Goal: Task Accomplishment & Management: Manage account settings

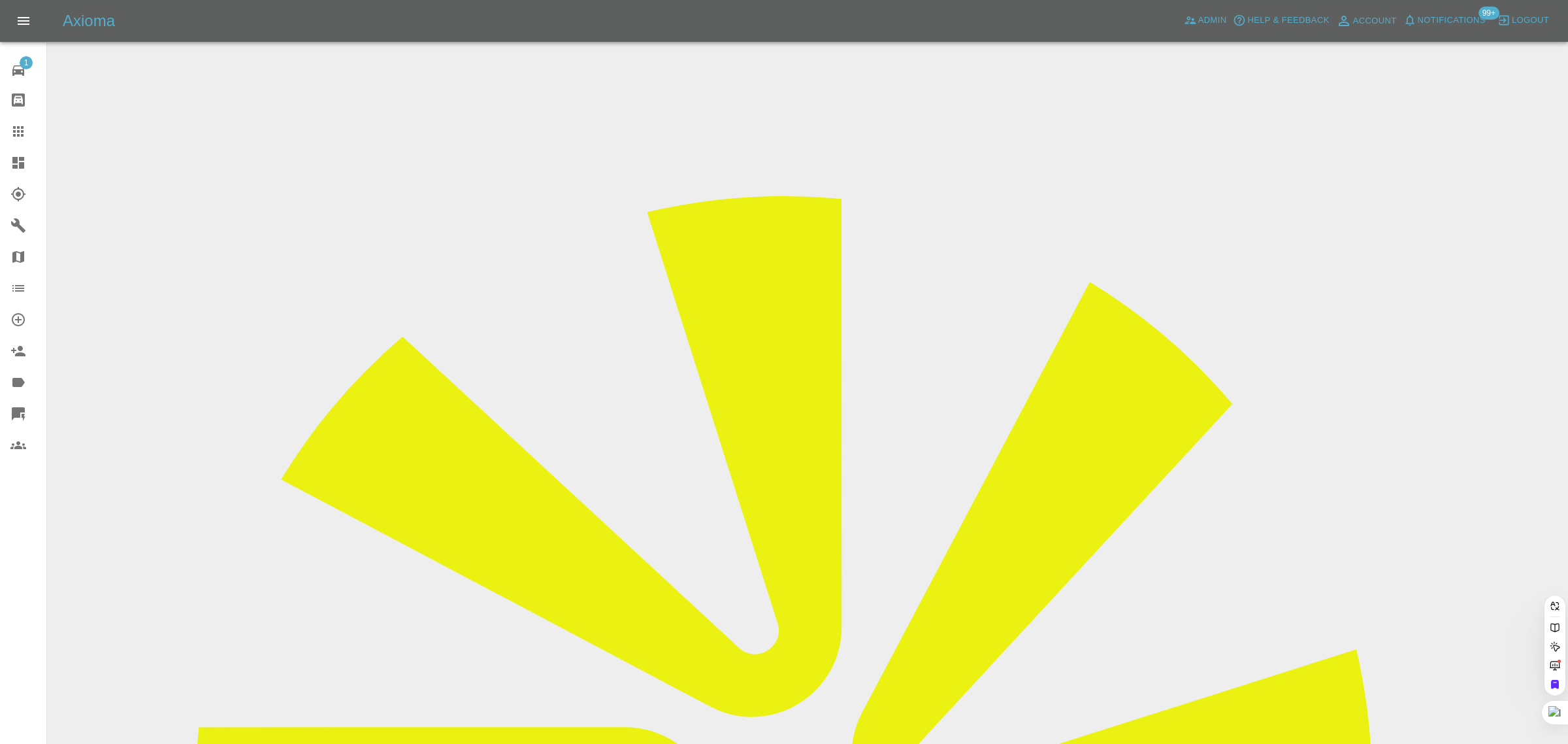
paste input "[EMAIL_ADDRESS][DOMAIN_NAME]"
type input "[EMAIL_ADDRESS][DOMAIN_NAME]"
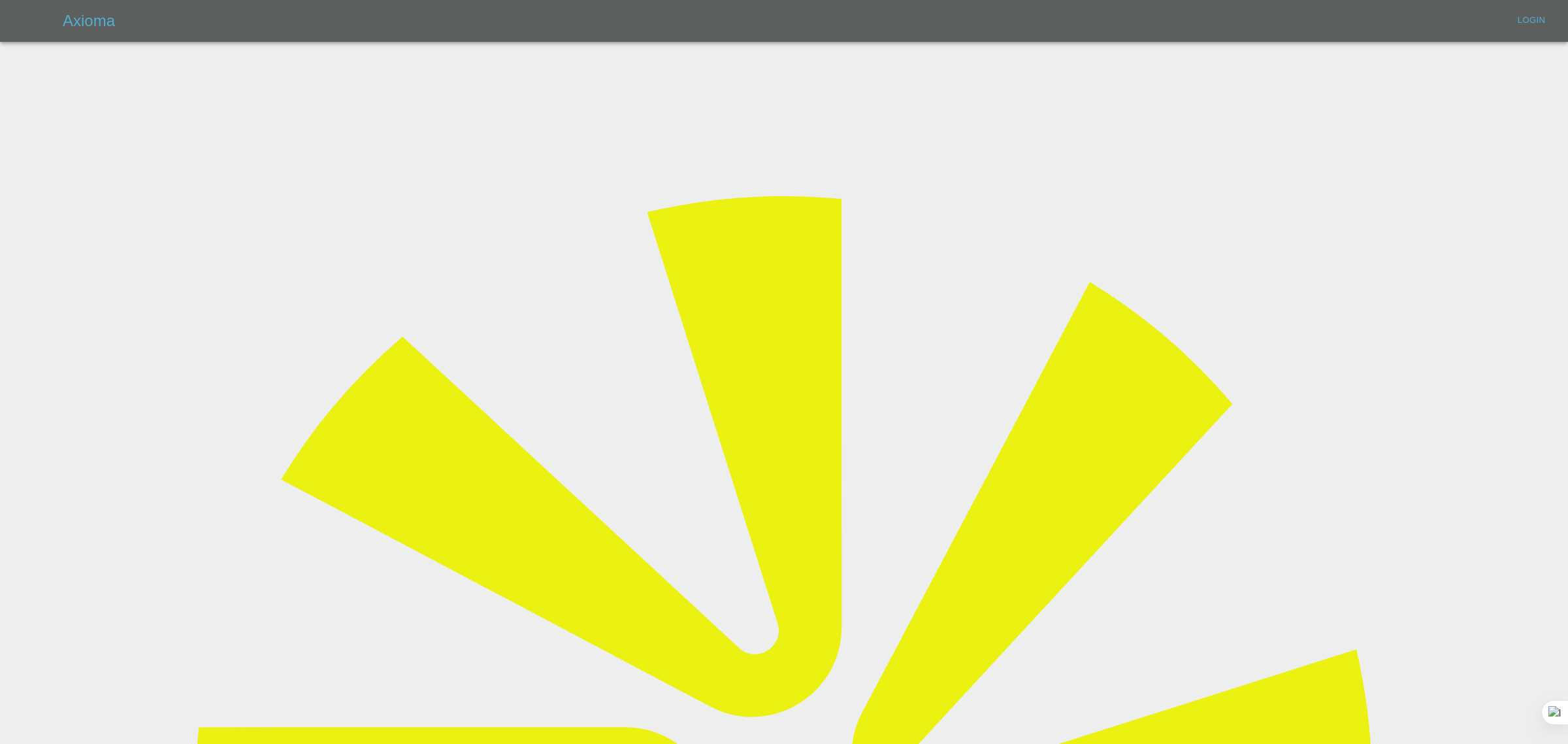
type input "[EMAIL_ADDRESS][DOMAIN_NAME]"
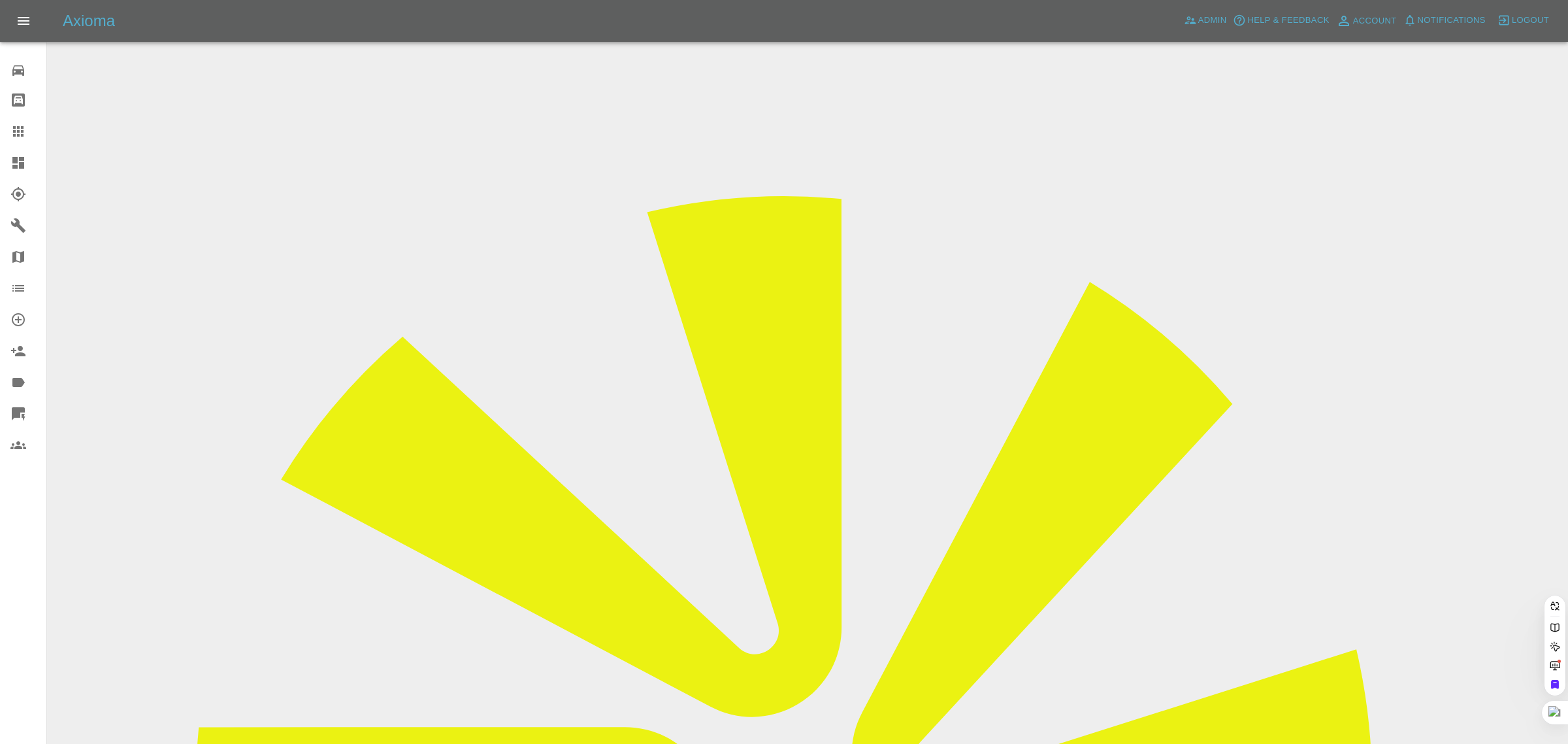
paste input "[EMAIL_ADDRESS][DOMAIN_NAME]"
type input "[EMAIL_ADDRESS][DOMAIN_NAME]"
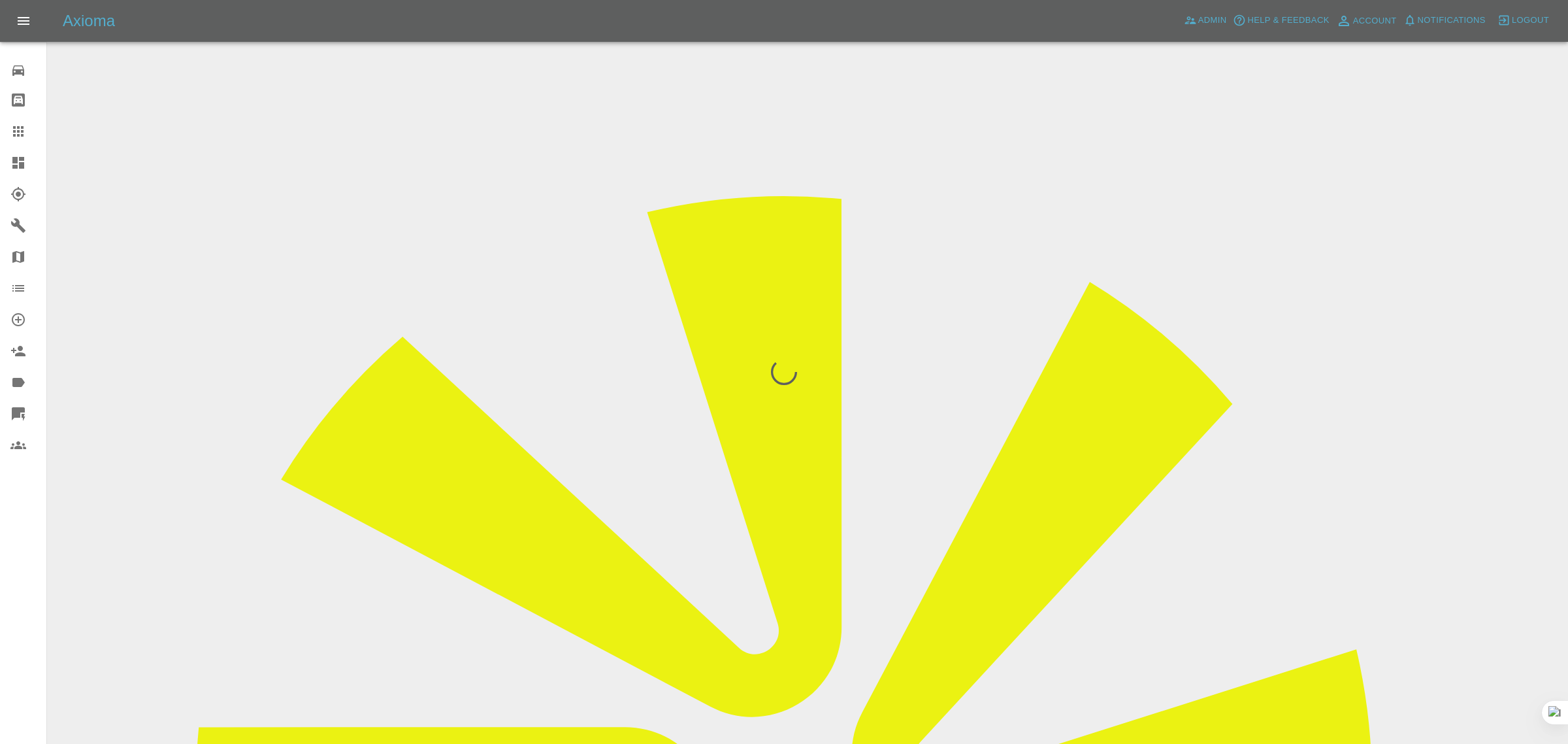
click at [4, 567] on div "0 Repair home Bodyshop home Claims Dashboard Explorer Garages Map Organization …" at bounding box center [23, 372] width 47 height 744
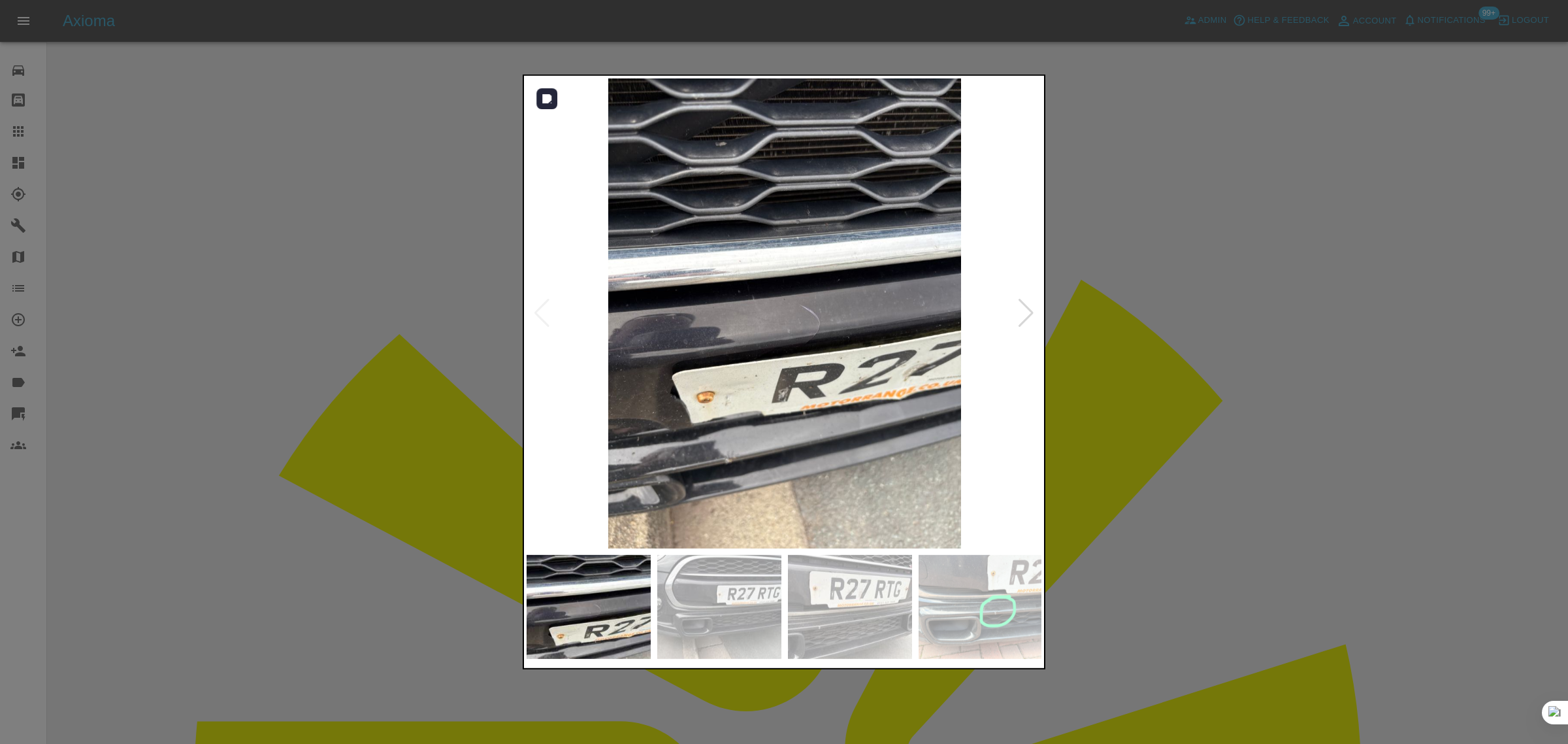
click at [1018, 322] on div at bounding box center [1026, 313] width 17 height 29
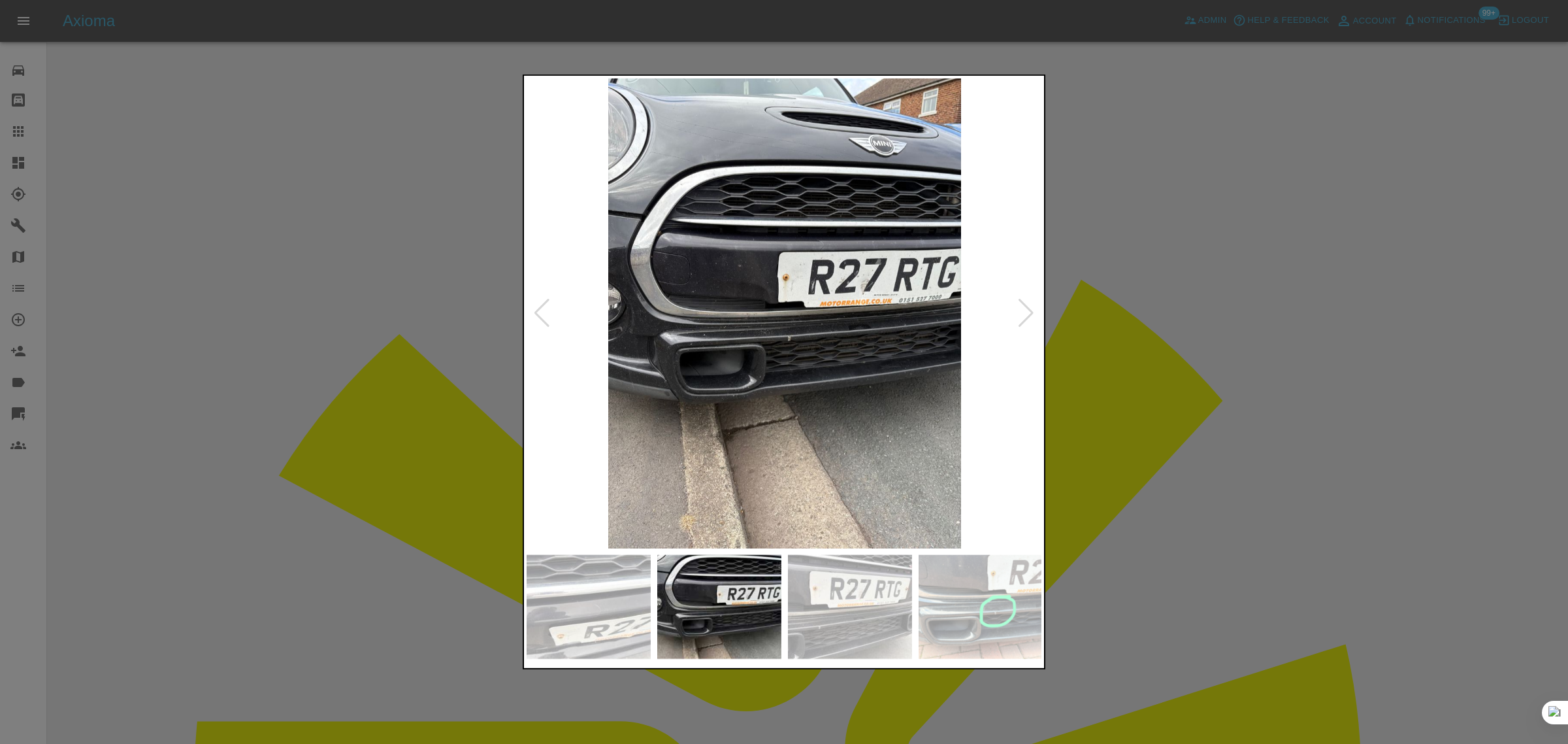
click at [1018, 322] on div at bounding box center [1026, 313] width 17 height 29
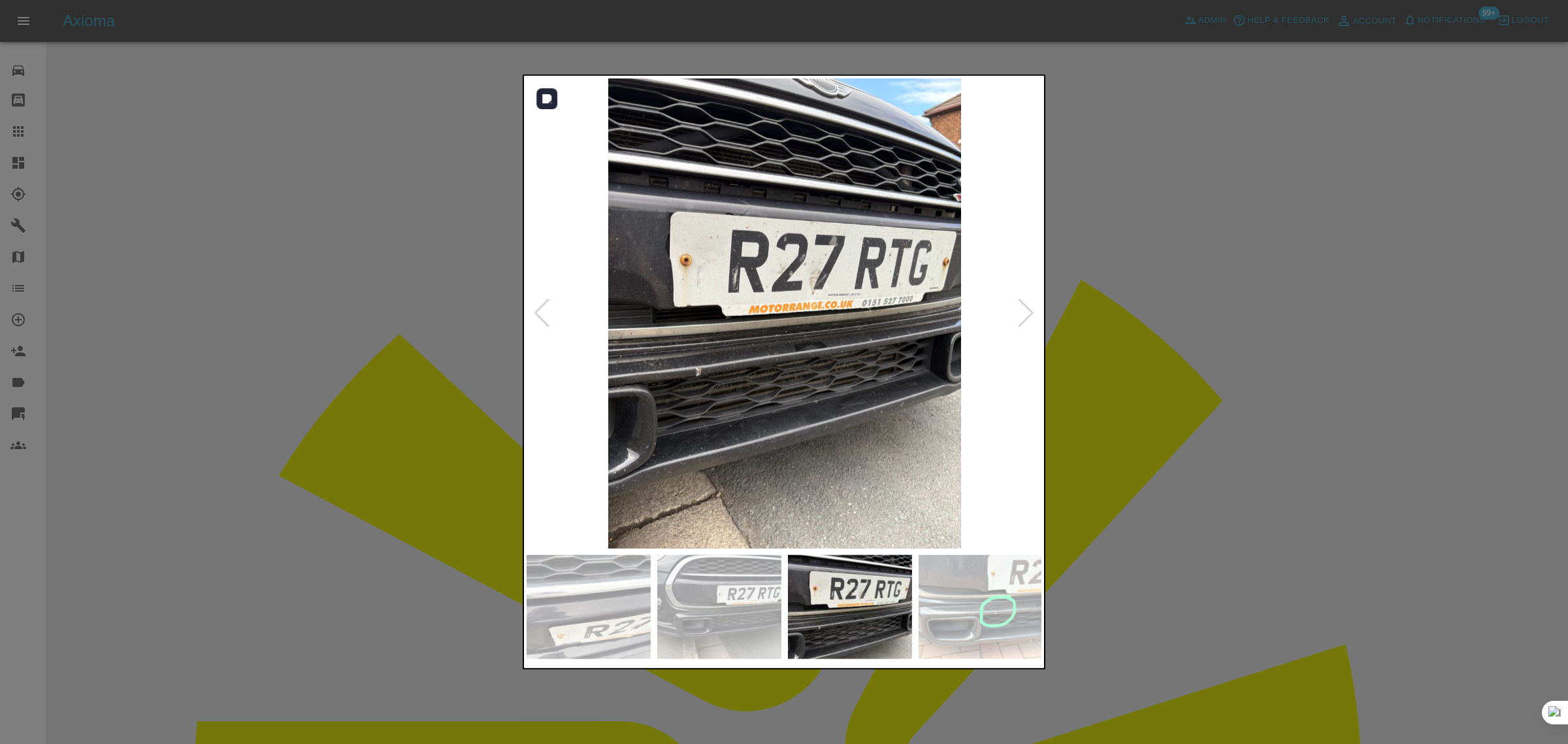
click at [1017, 322] on img at bounding box center [785, 313] width 516 height 470
click at [1119, 392] on div at bounding box center [784, 372] width 1568 height 744
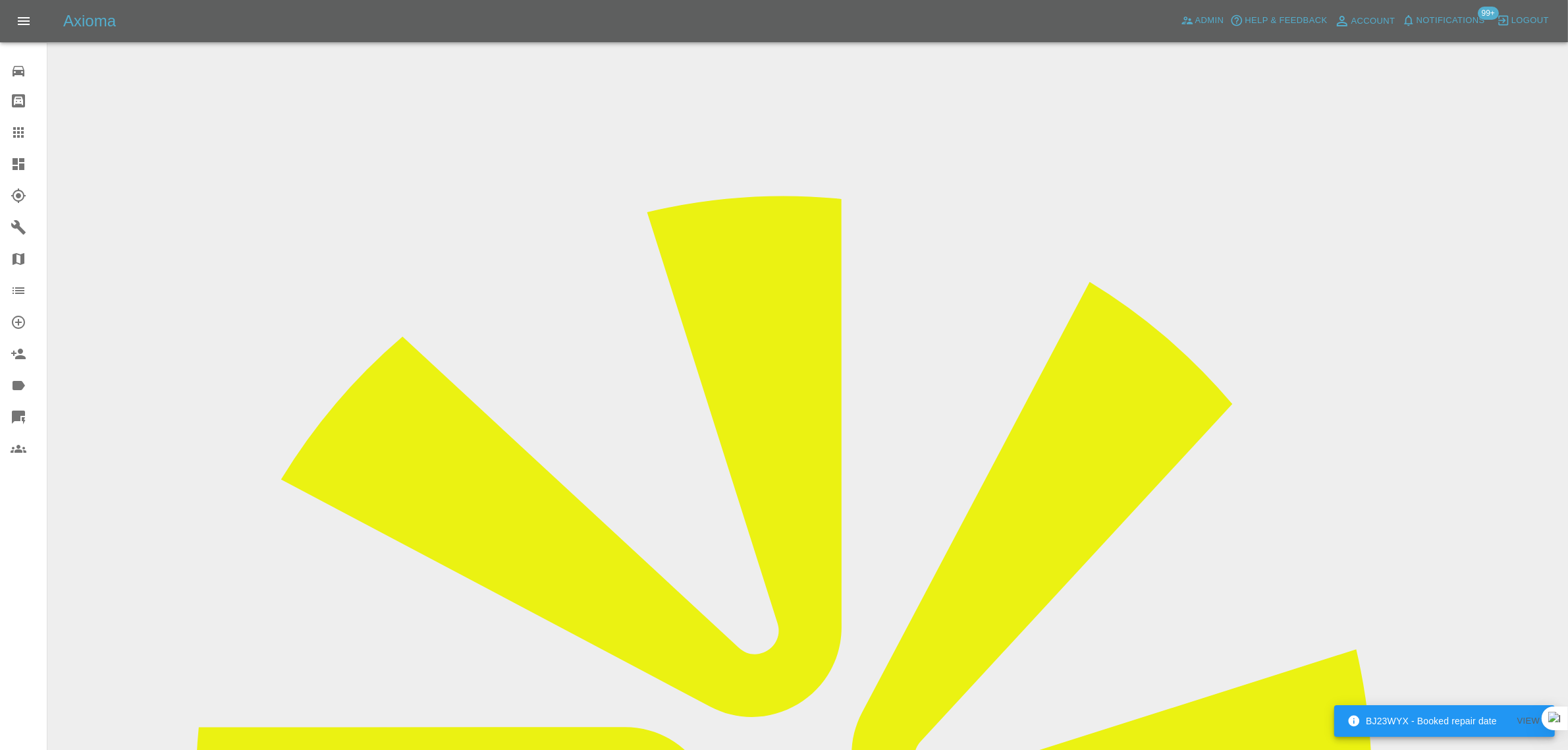
click at [0, 0] on input "Choose images" at bounding box center [0, 0] width 0 height 0
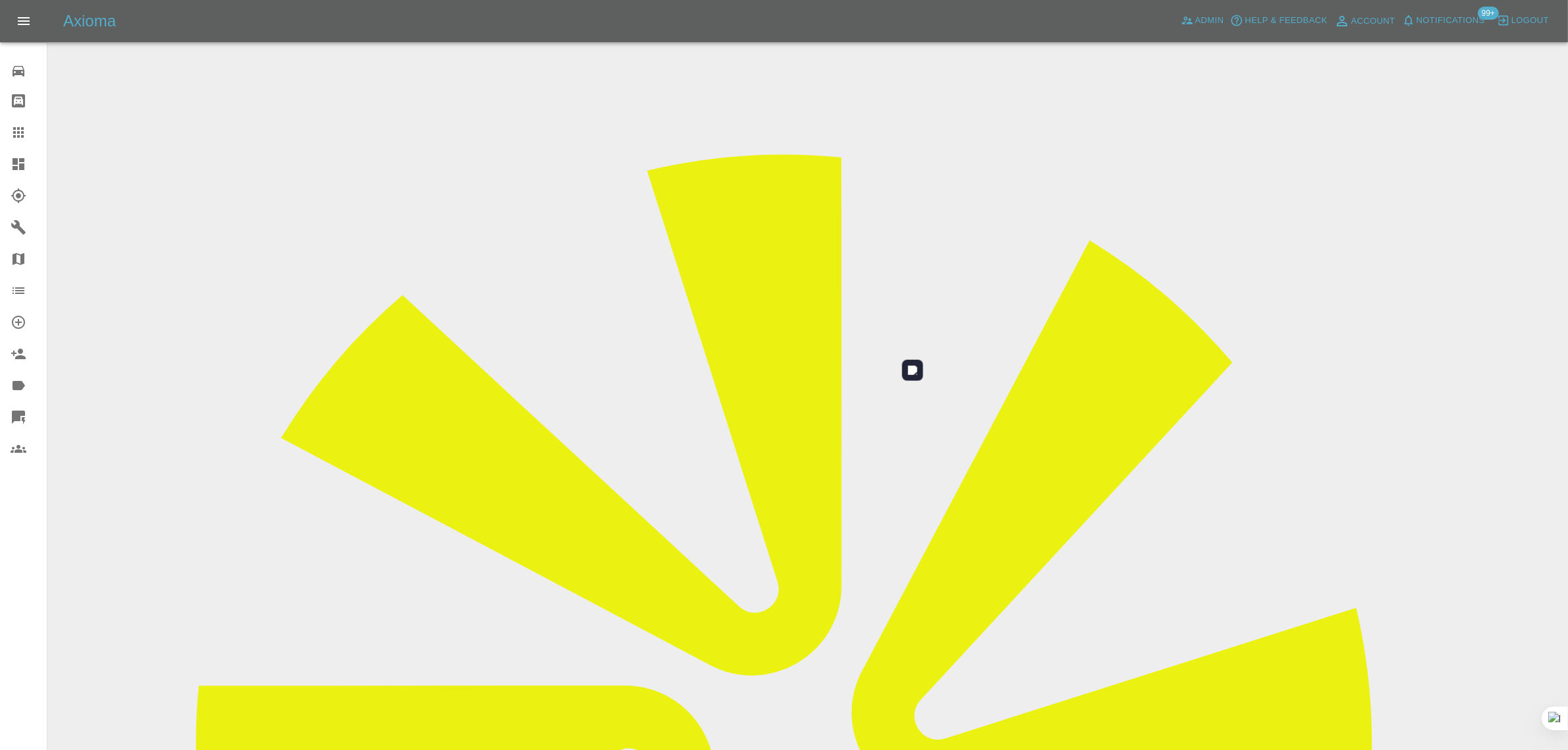
scroll to position [64, 0]
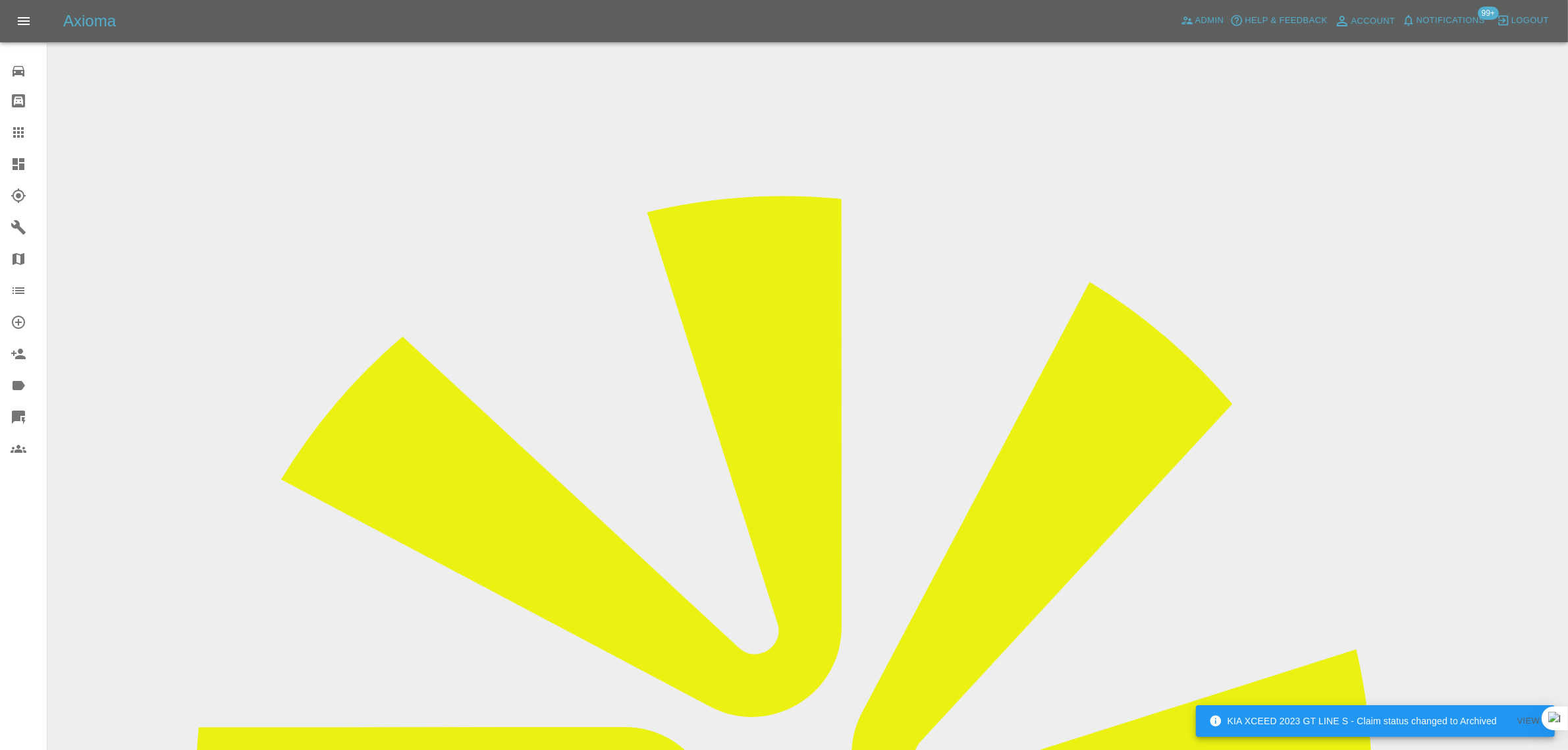
click at [0, 0] on input "Choose images" at bounding box center [0, 0] width 0 height 0
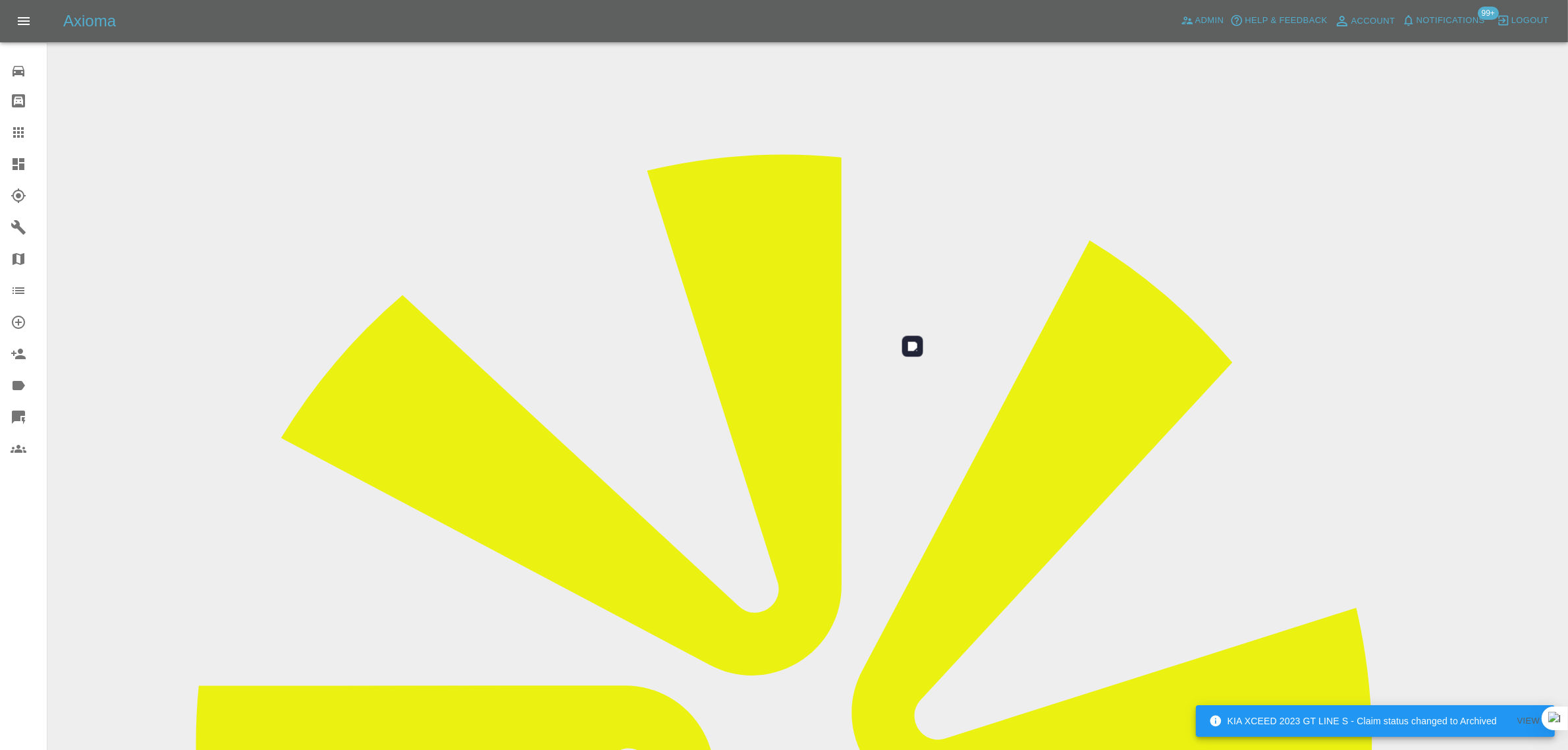
scroll to position [64, 0]
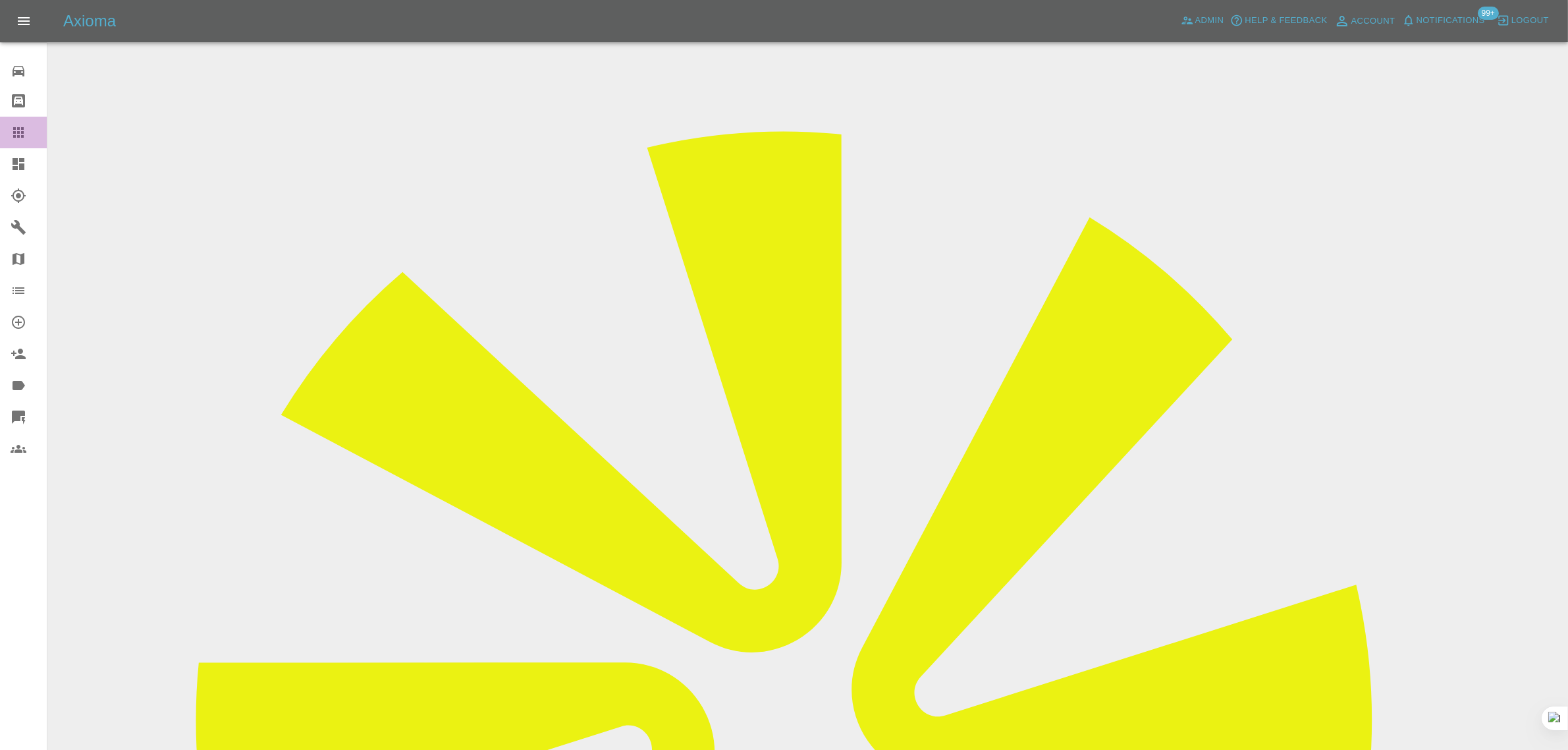
click at [26, 130] on div at bounding box center [28, 132] width 37 height 16
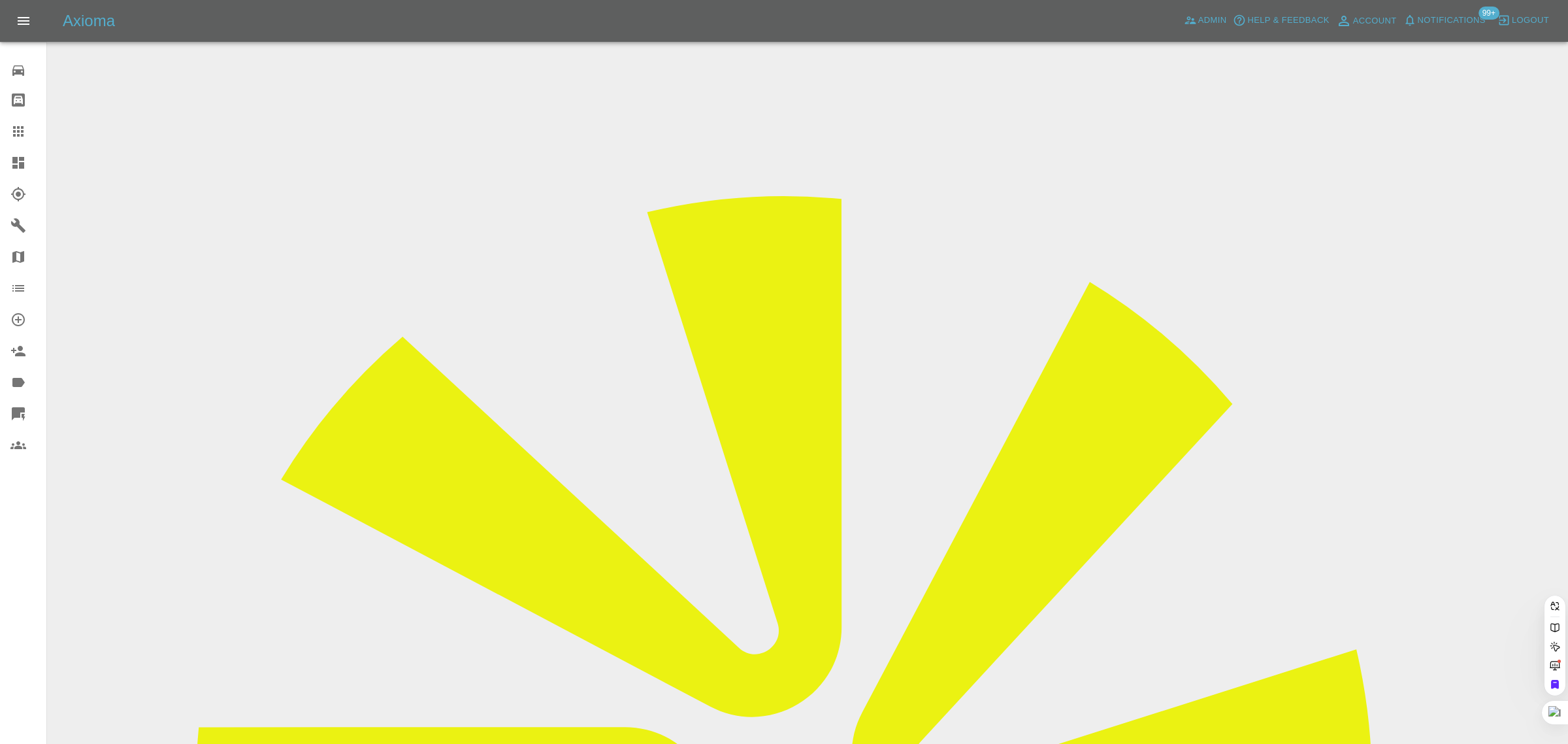
paste input "[EMAIL_ADDRESS][DOMAIN_NAME]"
type input "[EMAIL_ADDRESS][DOMAIN_NAME]"
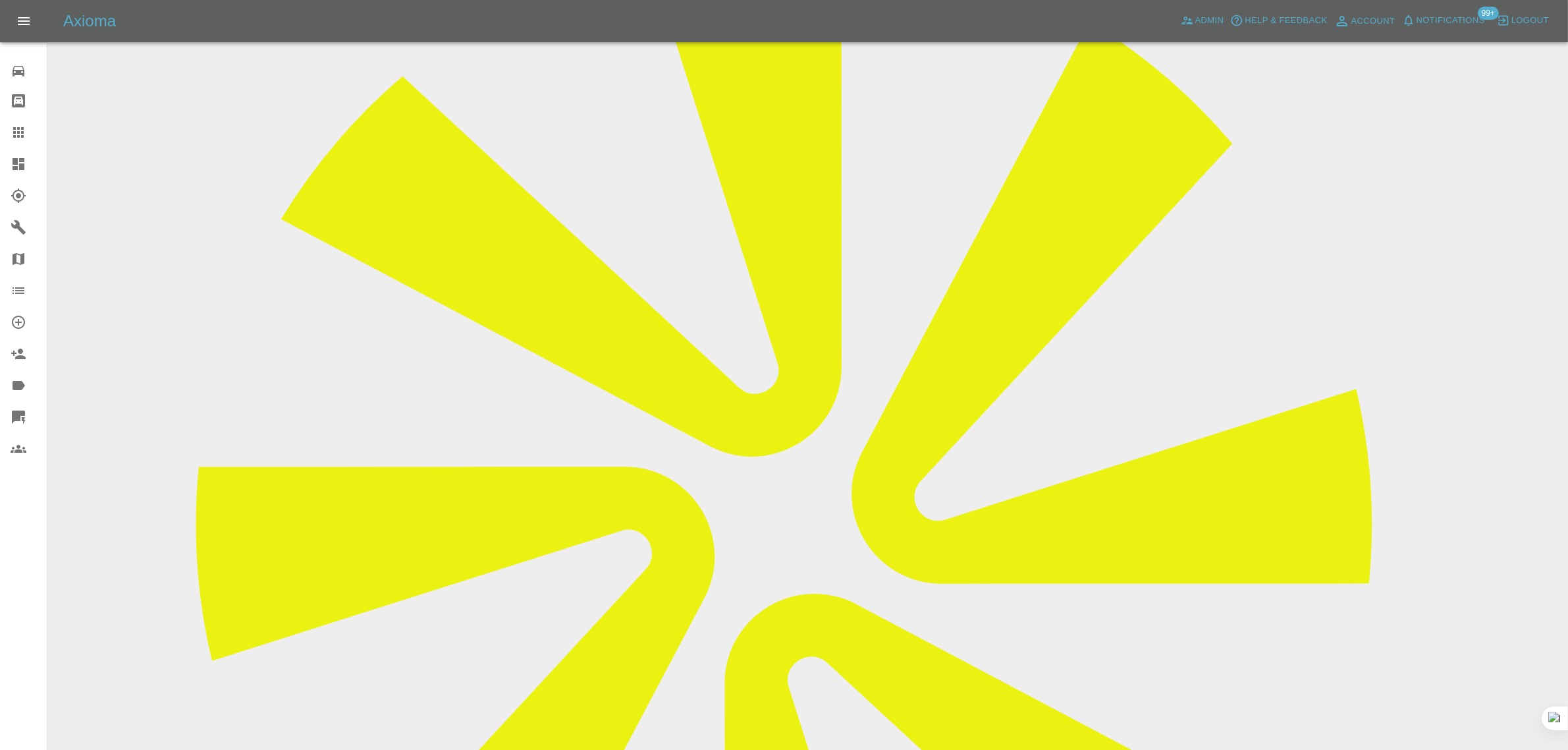
scroll to position [577, 0]
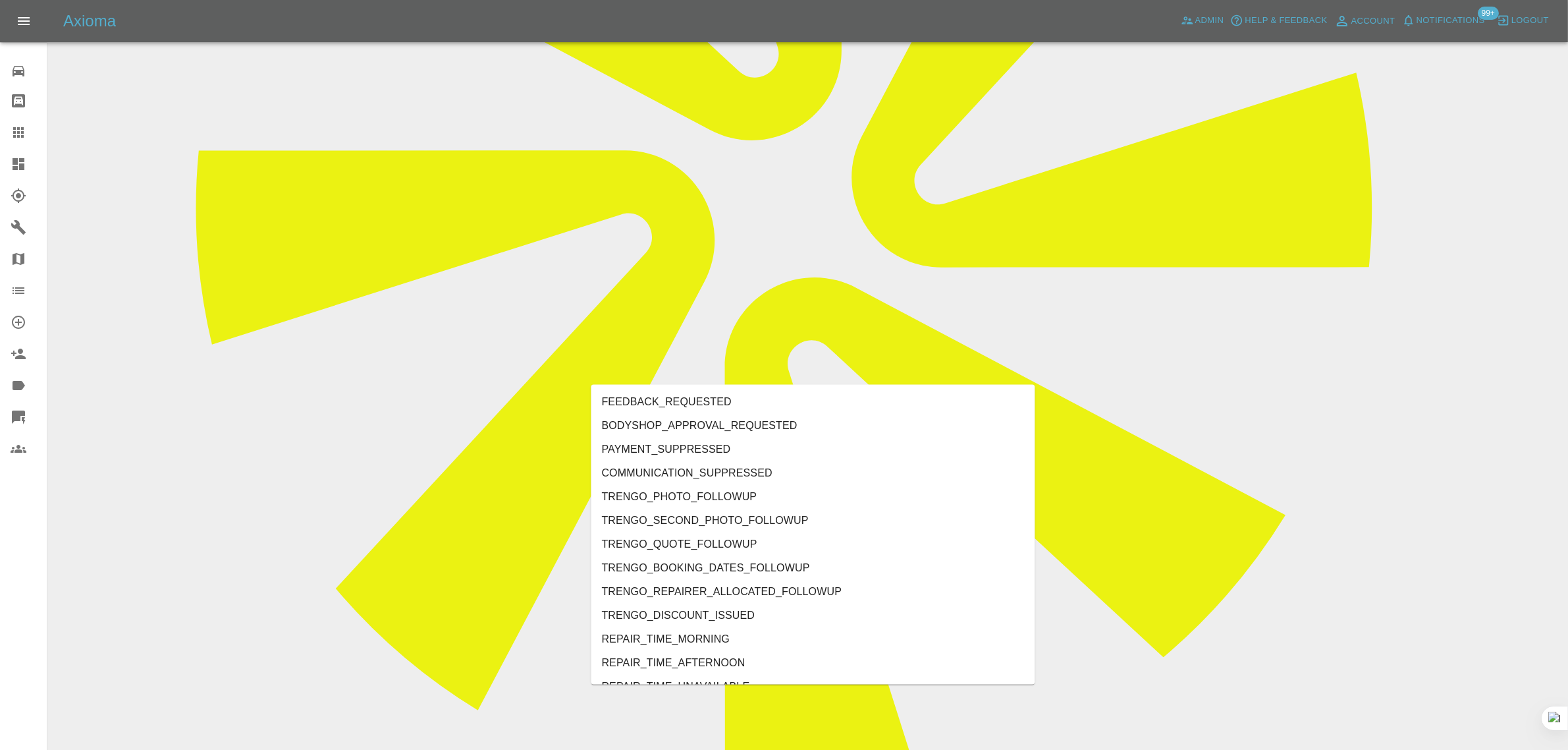
type input "rec"
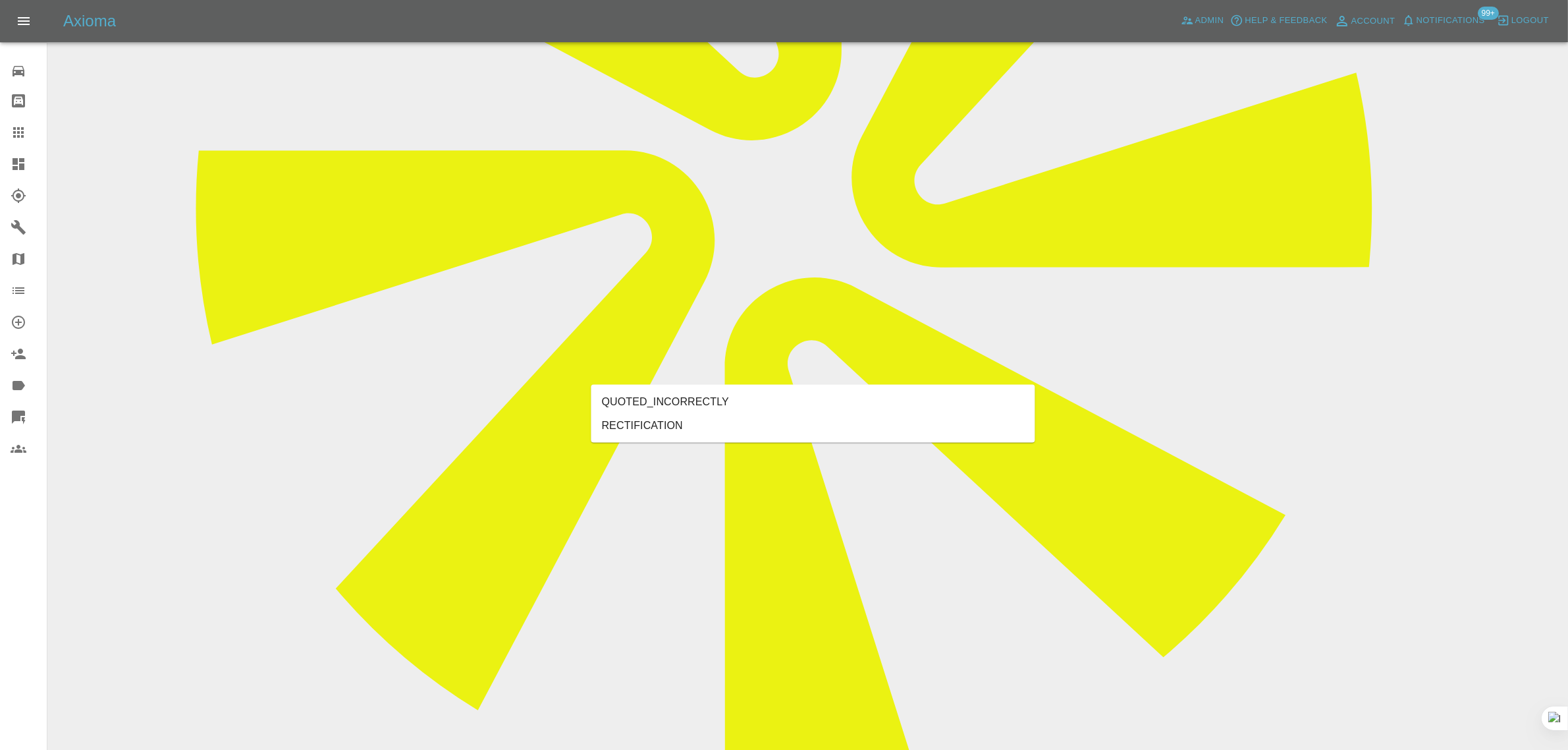
click at [691, 420] on li "RECTIFICATION" at bounding box center [813, 425] width 444 height 23
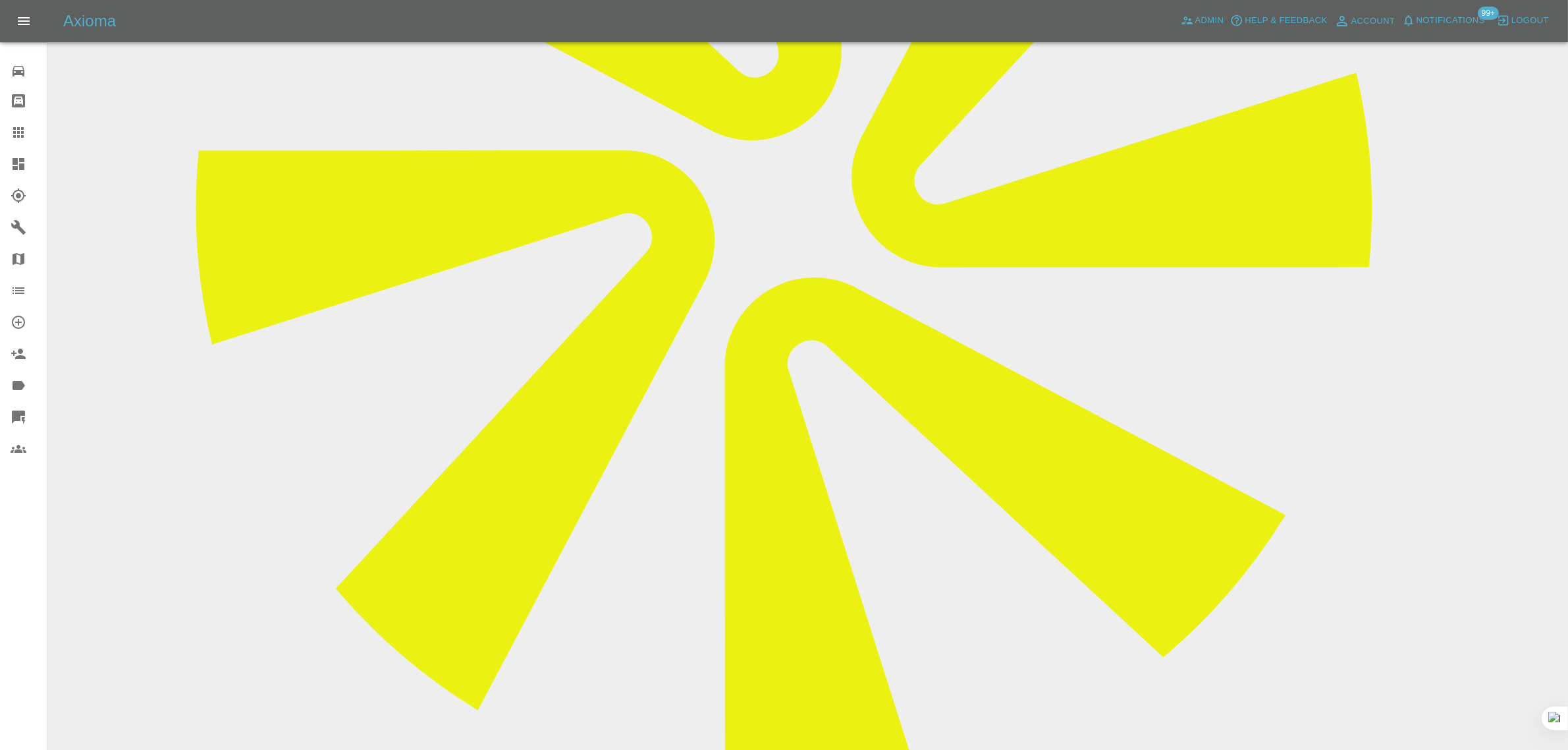
paste textarea "Your very pleasant guy has just finished. Not entirely satisfied unfortunately …"
type textarea "Your very pleasant guy has just finished. Not entirely satisfied unfortunately …"
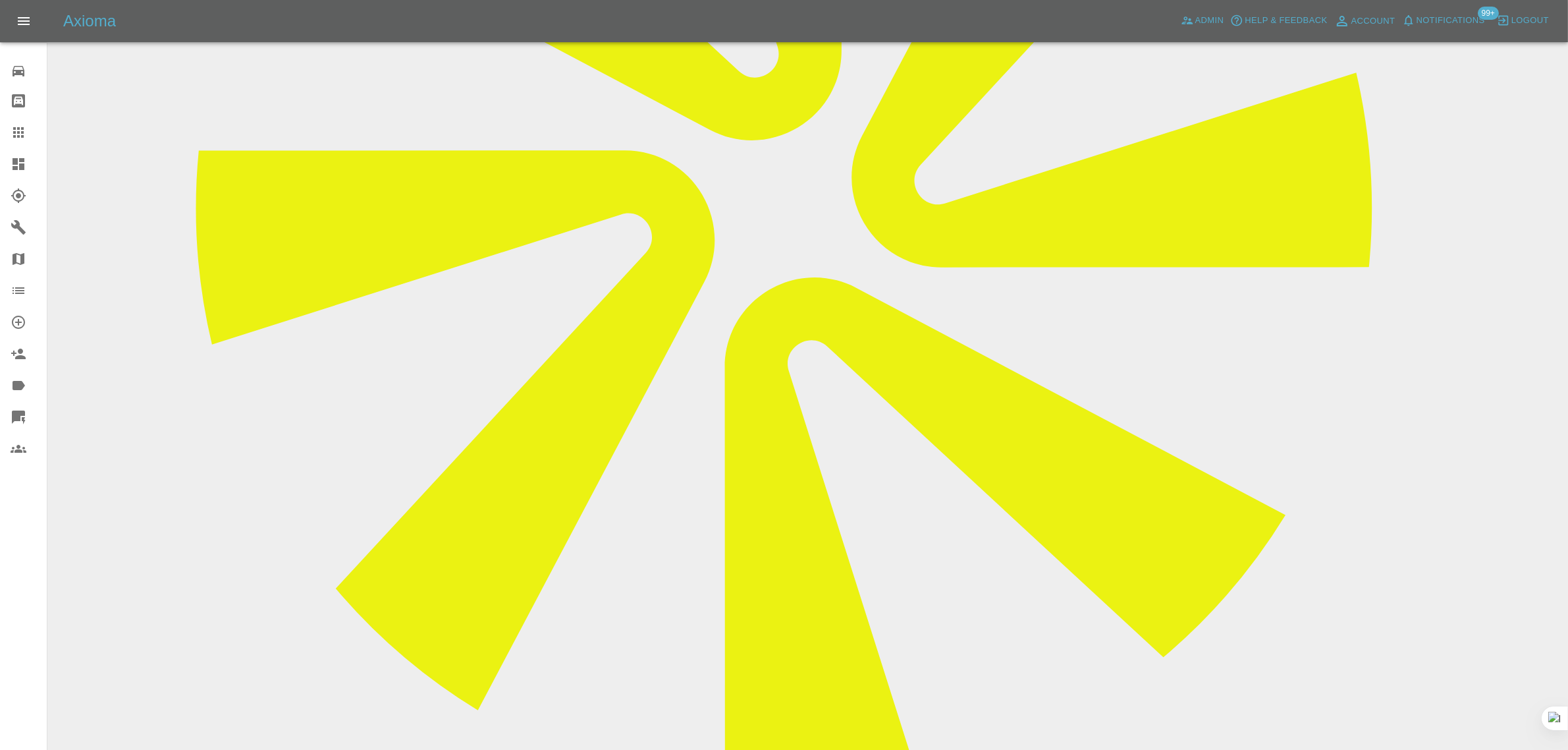
paste textarea "Just tried but reflections are making it very difficult. Can you not send Keiro…"
type textarea "Just tried but reflections are making it very difficult. Can you not send Keiro…"
click at [28, 120] on link "Claims" at bounding box center [23, 132] width 47 height 31
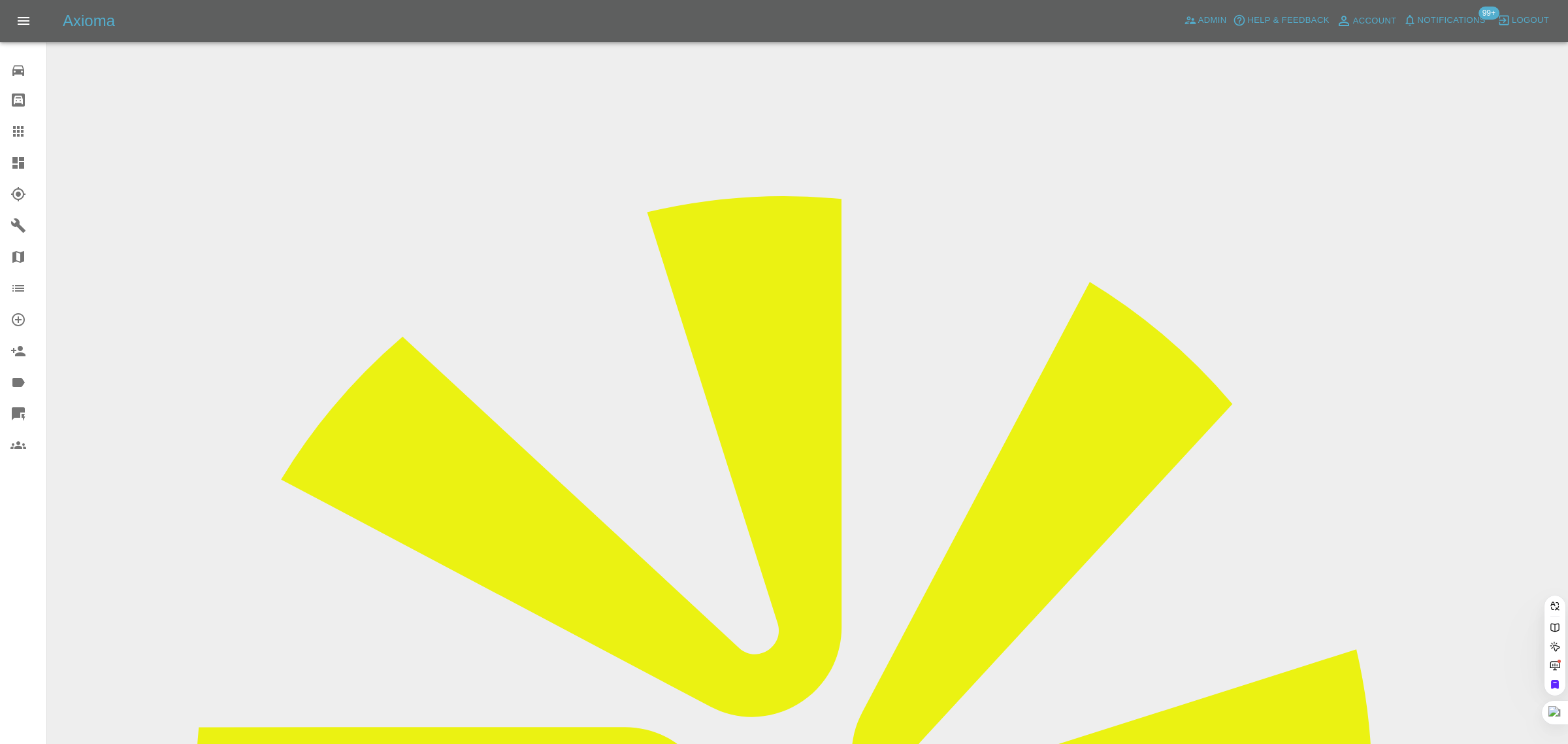
drag, startPoint x: 665, startPoint y: 418, endPoint x: 700, endPoint y: 419, distance: 35.0
paste input "[EMAIL_ADDRESS][DOMAIN_NAME]"
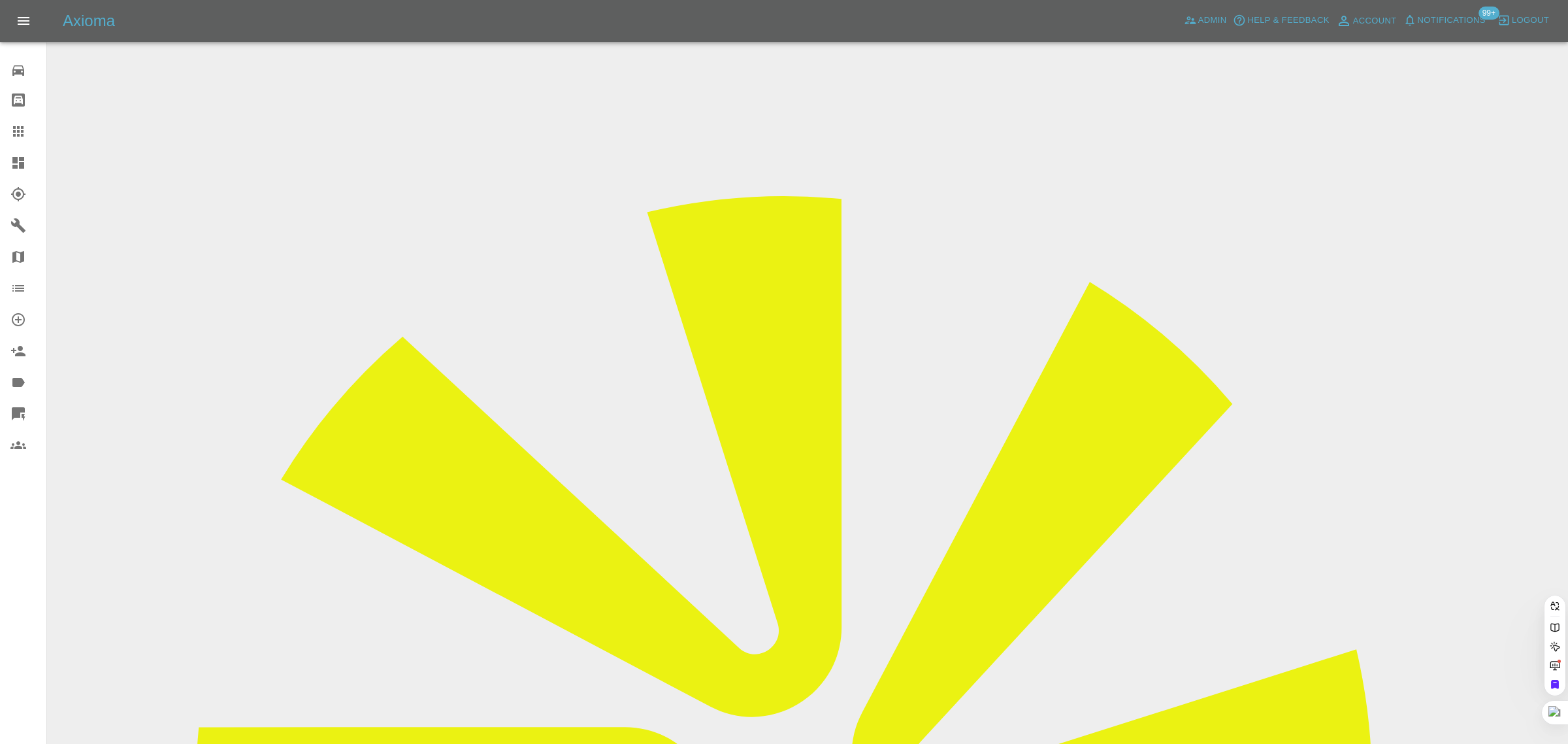
type input "[EMAIL_ADDRESS][DOMAIN_NAME]"
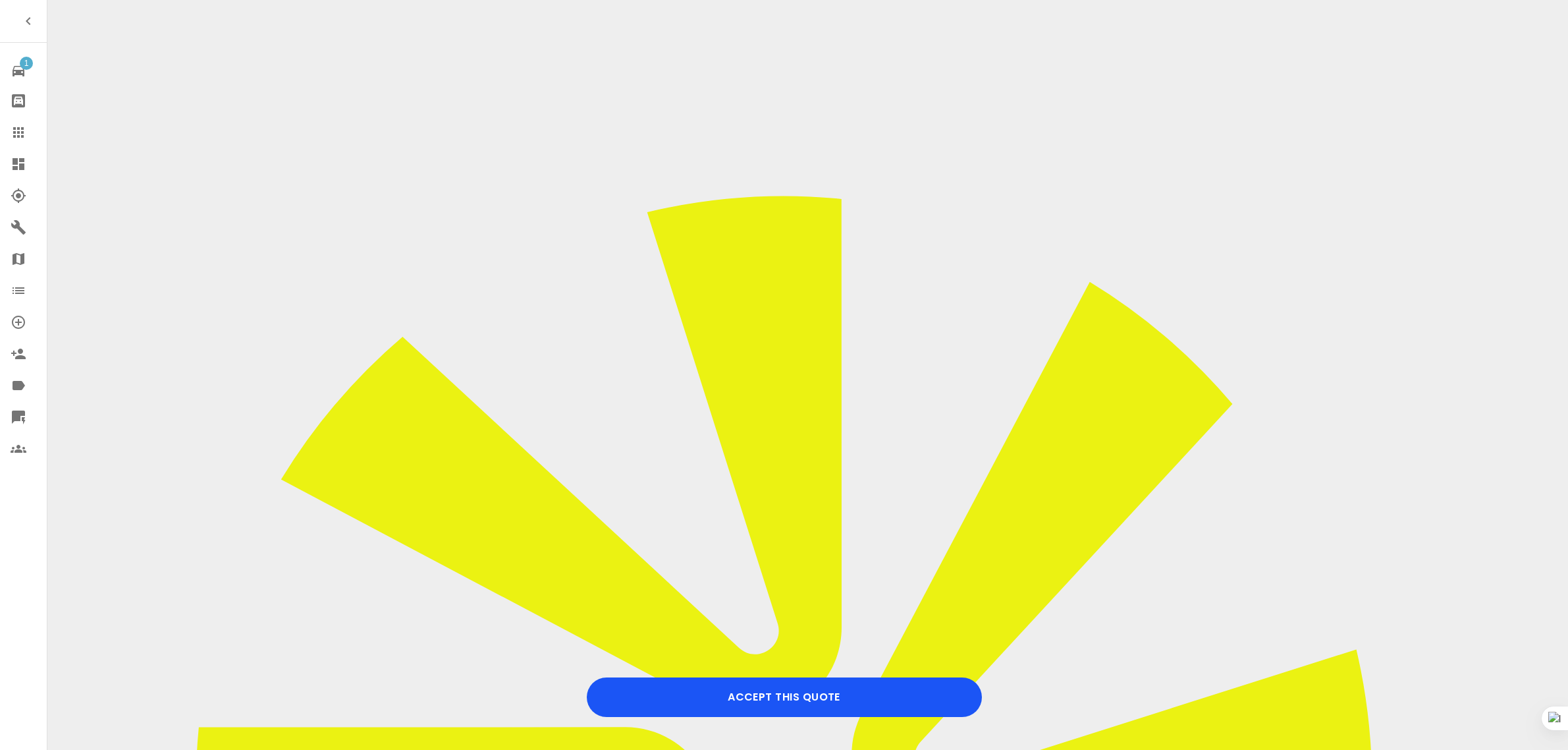
click at [793, 692] on button "Accept this Quote" at bounding box center [784, 697] width 395 height 39
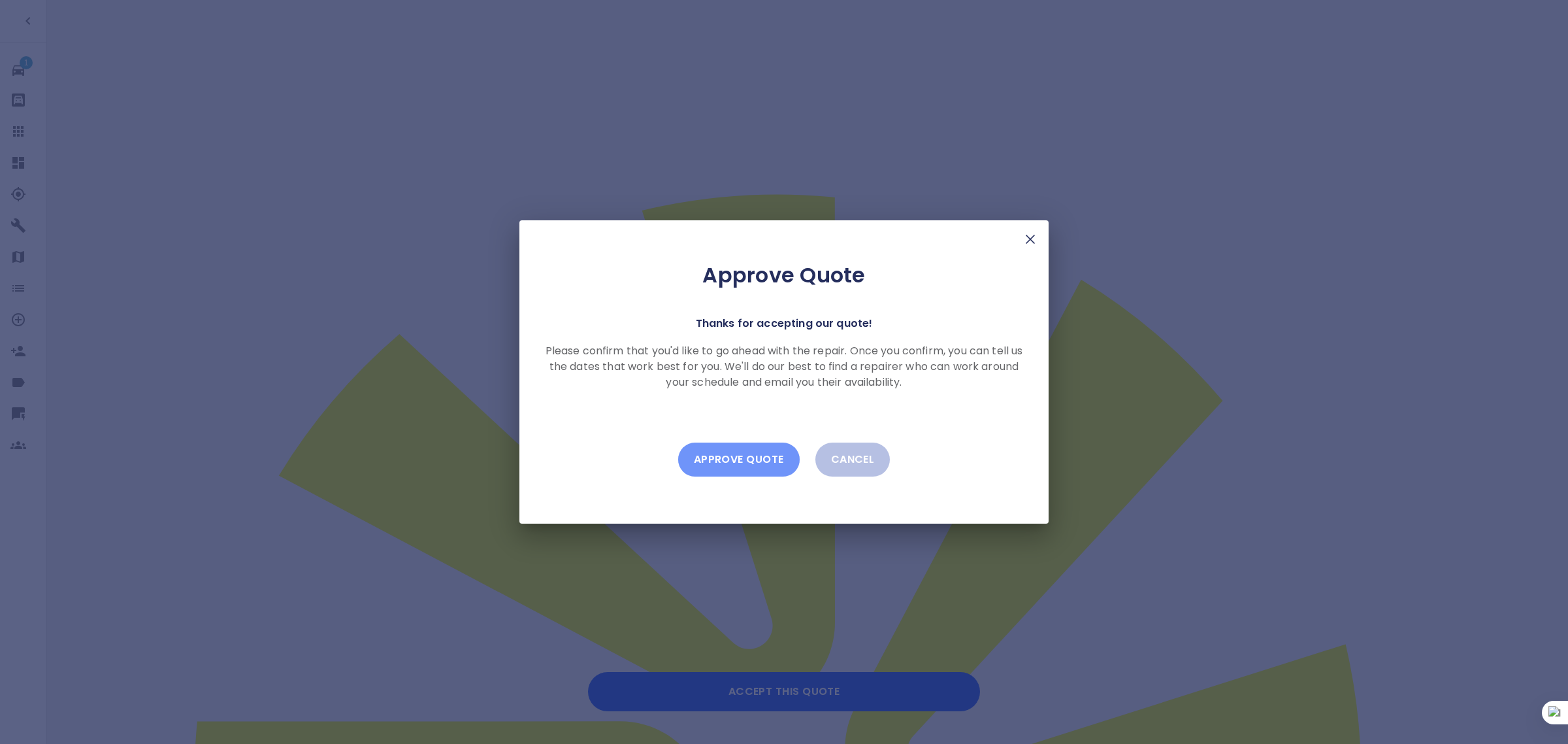
click at [755, 458] on button "Approve Quote" at bounding box center [739, 459] width 122 height 34
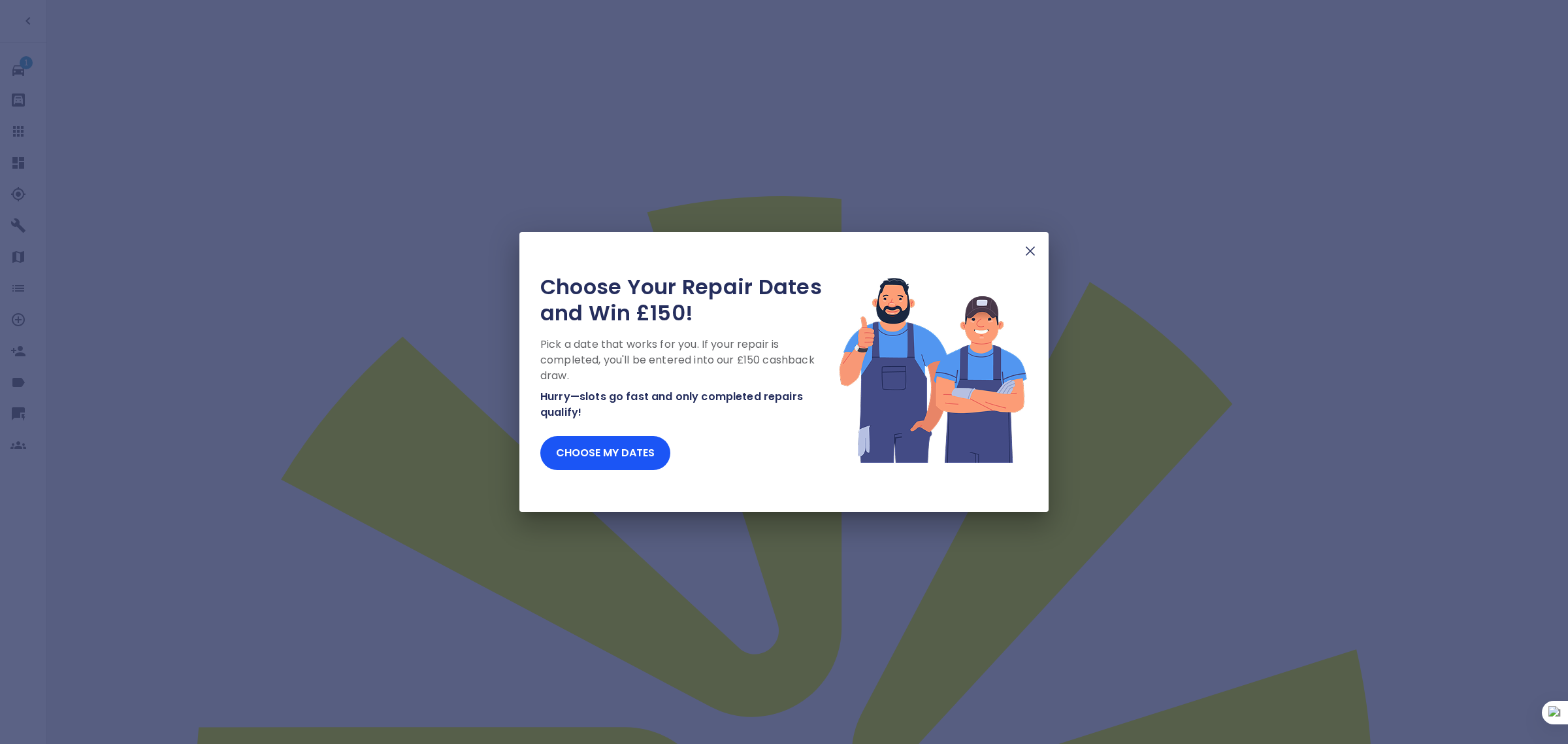
click at [1031, 257] on img at bounding box center [1031, 251] width 16 height 16
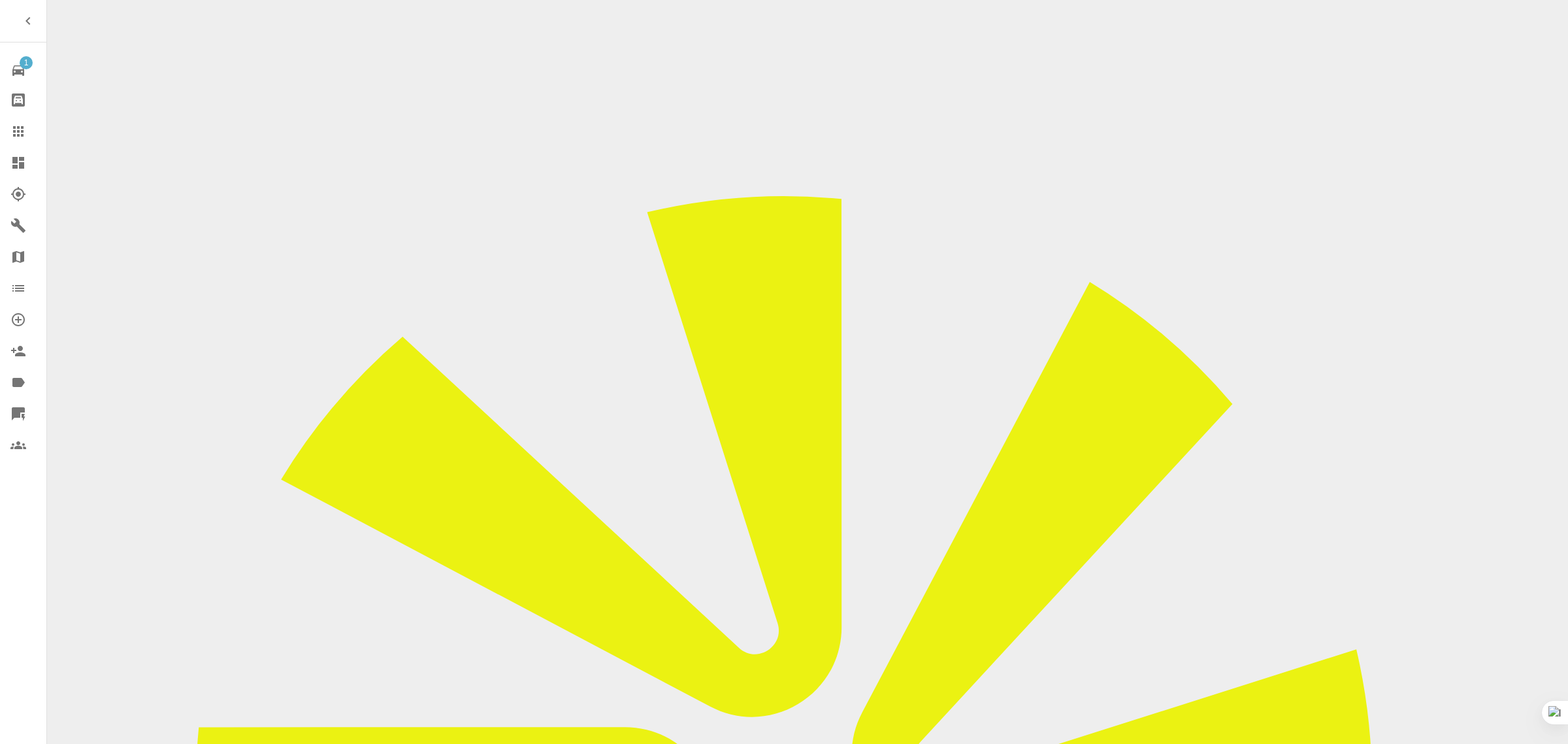
click at [20, 136] on icon at bounding box center [18, 131] width 16 height 16
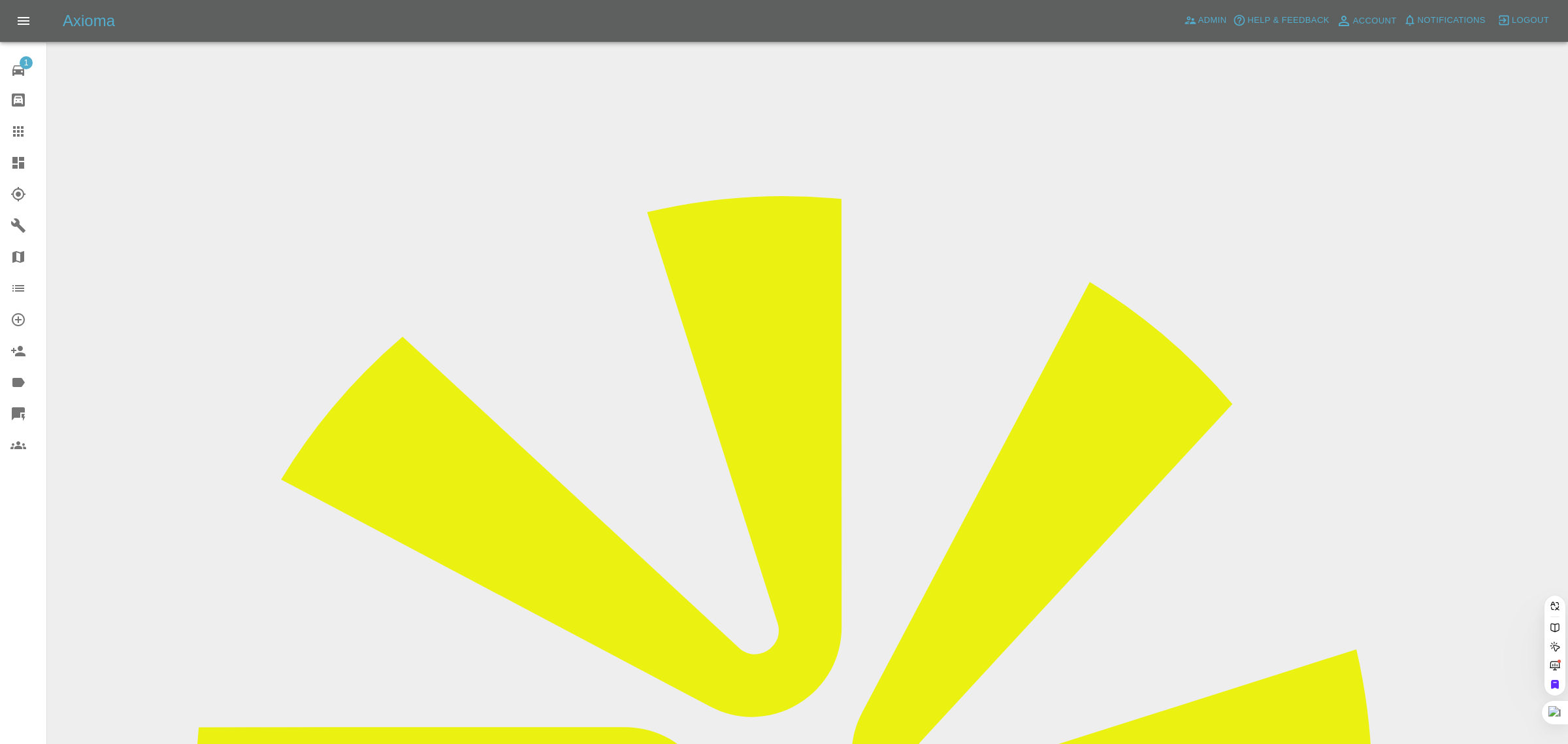
paste input "pamfrasersolomon@gmail.com"
type input "pamfrasersolomon@gmail.com"
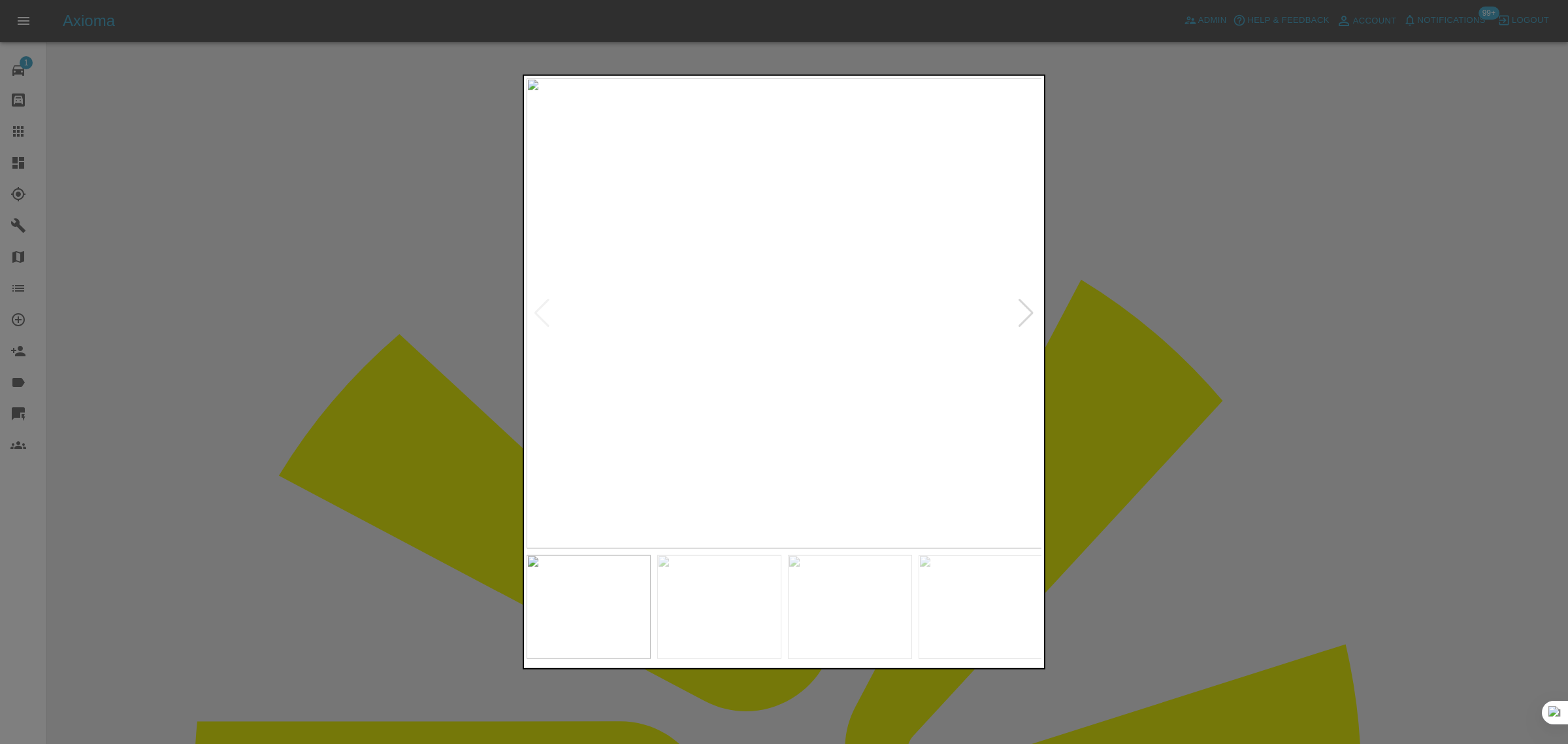
click at [1061, 360] on div at bounding box center [784, 372] width 1568 height 744
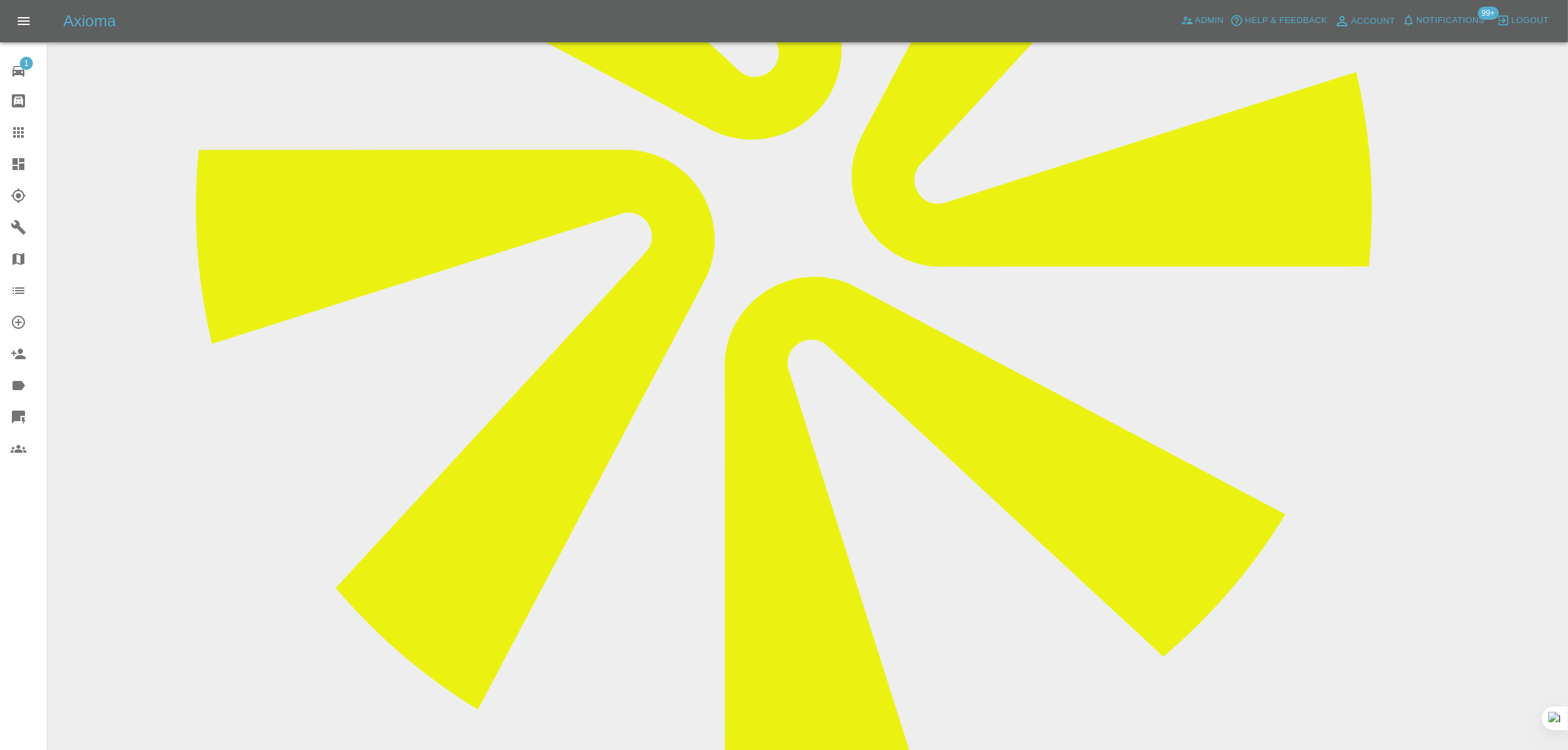
scroll to position [824, 0]
